Goal: Find specific page/section: Find specific page/section

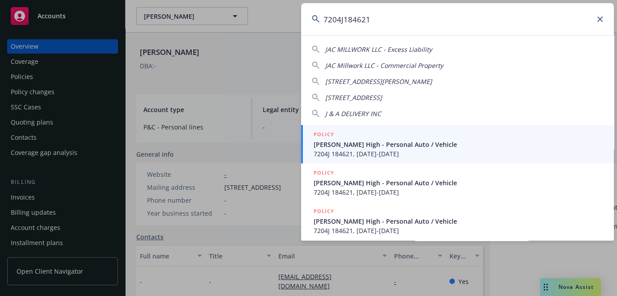
type input "7204J184621"
click at [350, 156] on span "7204J 184621, [DATE]-[DATE]" at bounding box center [459, 153] width 290 height 9
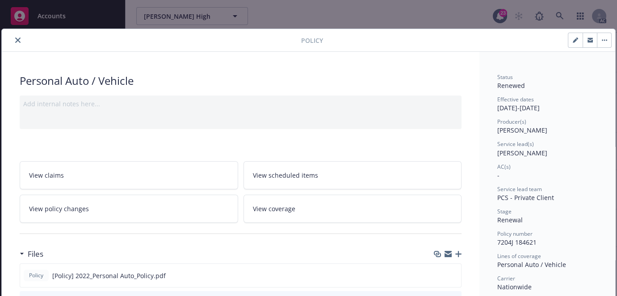
click at [16, 37] on button "close" at bounding box center [18, 40] width 11 height 11
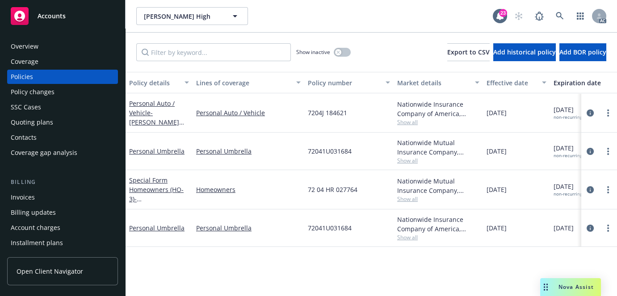
click at [31, 45] on div "Overview" at bounding box center [25, 46] width 28 height 14
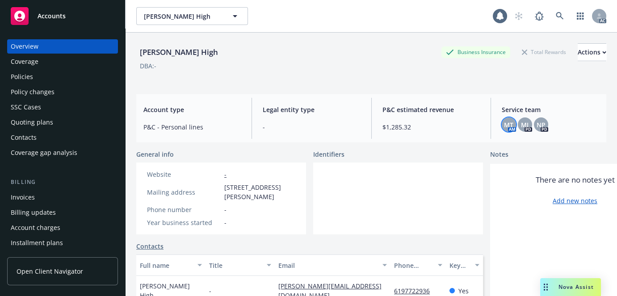
click at [509, 128] on span "MT" at bounding box center [508, 124] width 9 height 9
click at [553, 150] on div "Notes" at bounding box center [575, 155] width 170 height 11
click at [556, 13] on icon at bounding box center [560, 16] width 8 height 8
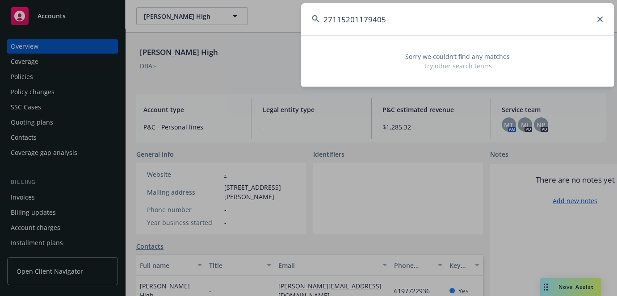
type input "27115201179405"
drag, startPoint x: 297, startPoint y: 19, endPoint x: 107, endPoint y: 17, distance: 190.5
click at [103, 19] on div "27115201179405 Sorry we couldn’t find any matches Try other search terms" at bounding box center [308, 148] width 617 height 296
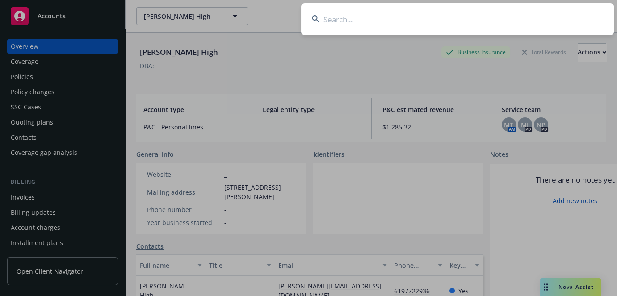
paste input "VIKRAM BAJAJ"
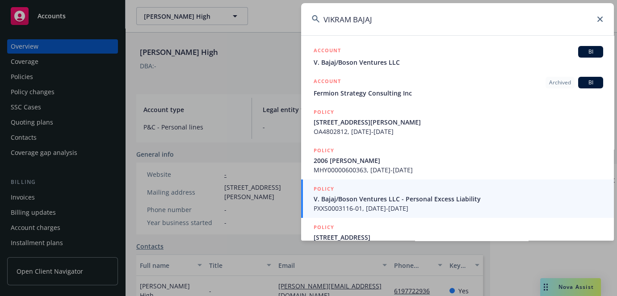
type input "VIKRAM BAJAJ"
drag, startPoint x: 420, startPoint y: 30, endPoint x: 199, endPoint y: 33, distance: 221.8
click at [210, 31] on div "VIKRAM BAJAJ ACCOUNT BI V. Bajaj/Boson Ventures LLC ACCOUNT Archived BI Fermion…" at bounding box center [308, 148] width 617 height 296
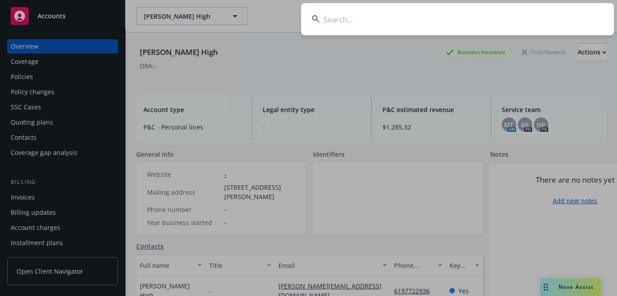
paste input "996836260"
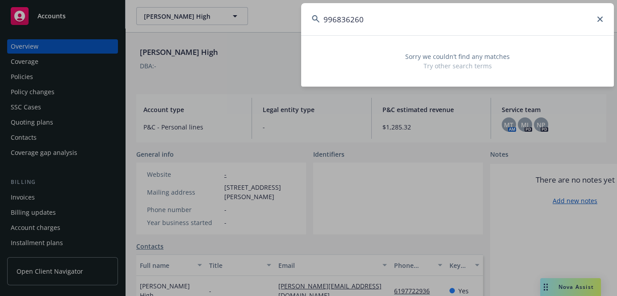
drag, startPoint x: 409, startPoint y: 18, endPoint x: 118, endPoint y: 18, distance: 291.1
click at [128, 18] on div "996836260 Sorry we couldn’t find any matches Try other search terms" at bounding box center [308, 148] width 617 height 296
paste input "617723281"
type input "617723281"
drag, startPoint x: 439, startPoint y: 23, endPoint x: 159, endPoint y: 27, distance: 280.4
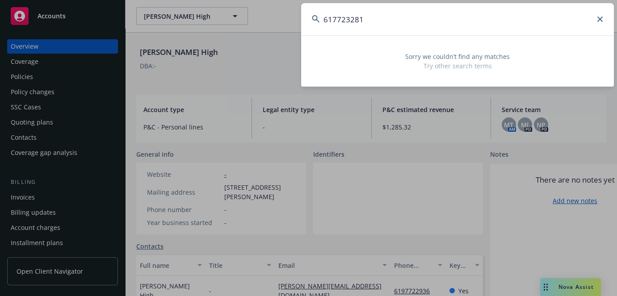
click at [234, 23] on div "617723281 Sorry we couldn’t find any matches Try other search terms" at bounding box center [308, 148] width 617 height 296
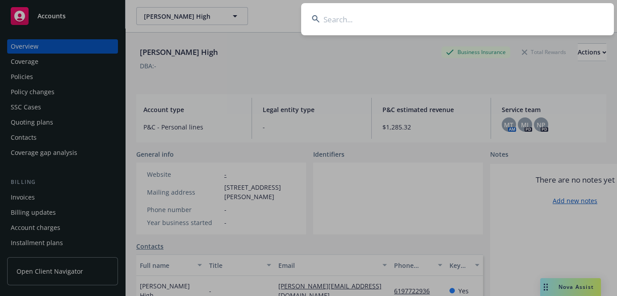
paste input "612285974-633-1"
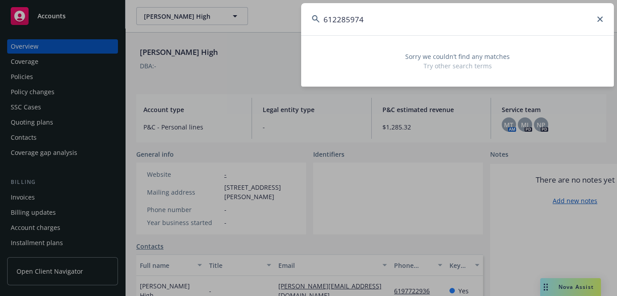
type input "612285974"
